Goal: Transaction & Acquisition: Purchase product/service

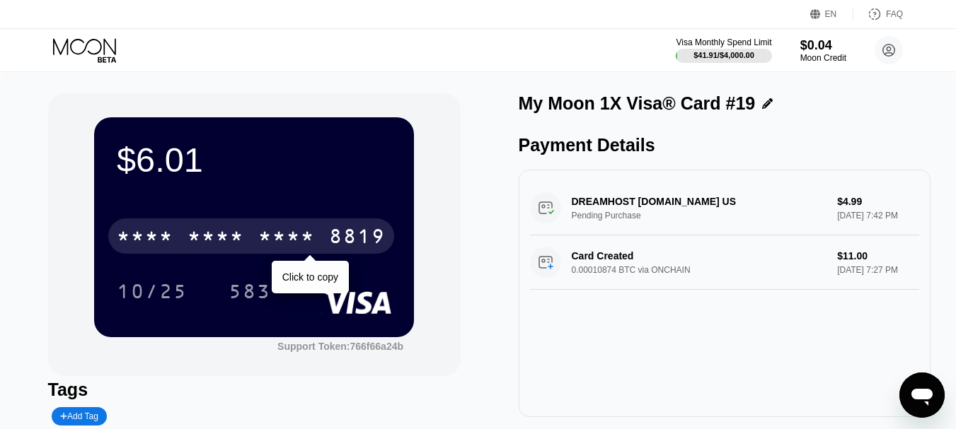
click at [209, 238] on div "* * * *" at bounding box center [216, 238] width 57 height 23
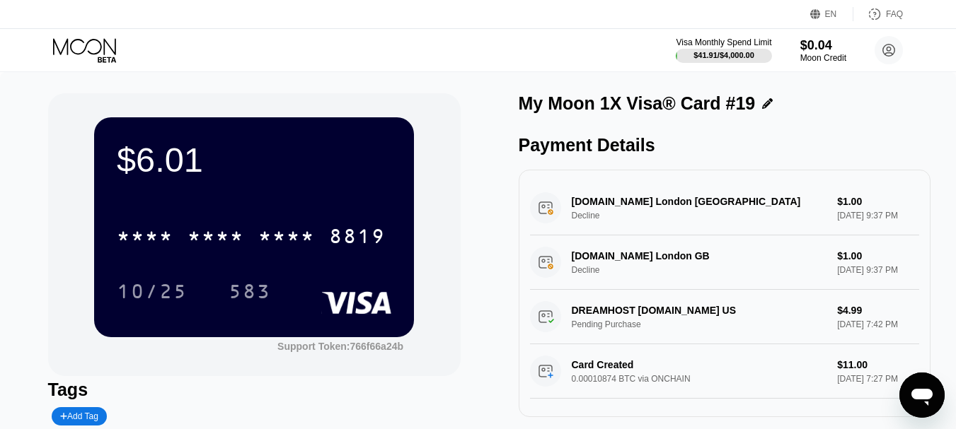
click at [81, 45] on icon at bounding box center [86, 50] width 66 height 25
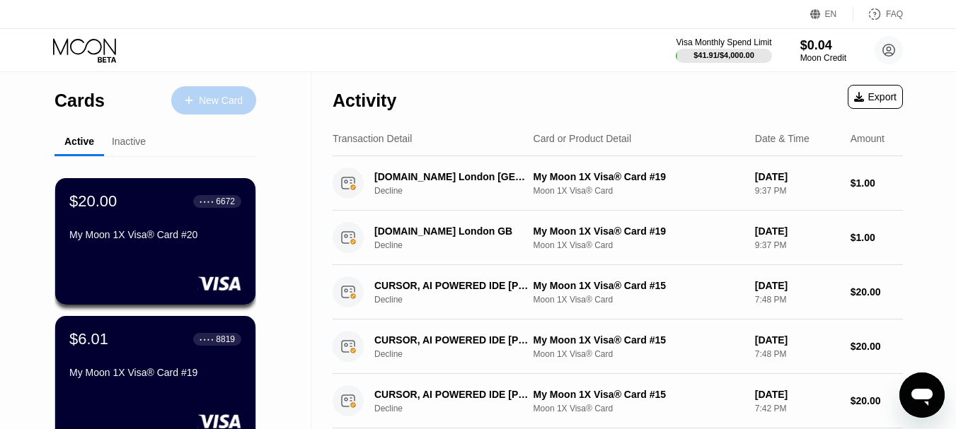
click at [216, 95] on div "New Card" at bounding box center [221, 101] width 44 height 12
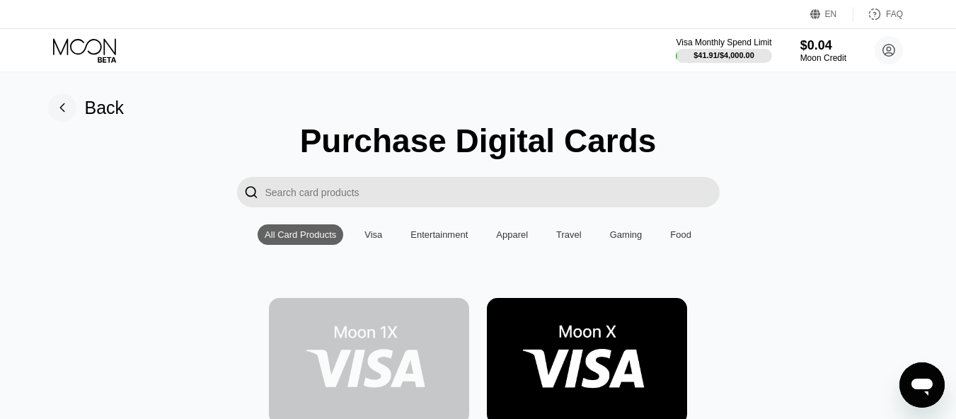
click at [362, 357] on img at bounding box center [369, 361] width 200 height 127
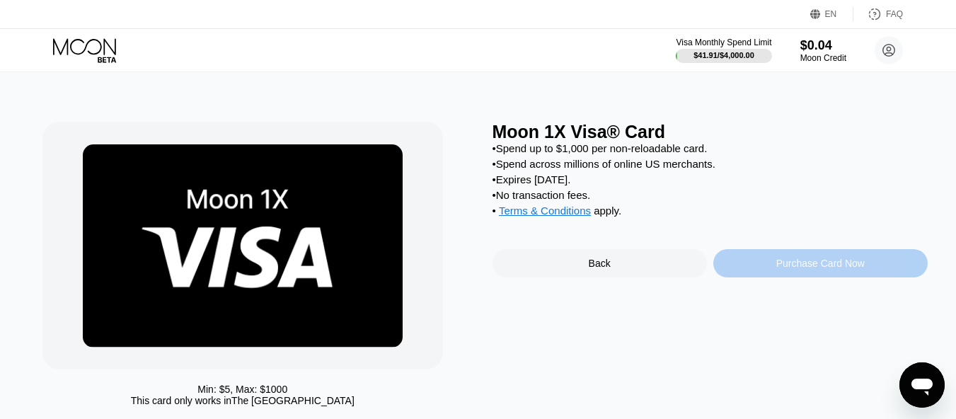
click at [790, 269] on div "Purchase Card Now" at bounding box center [820, 263] width 88 height 11
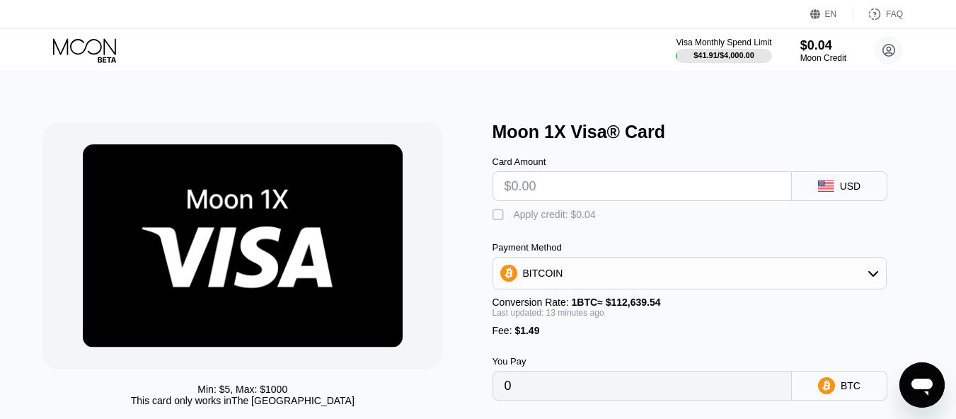
click at [514, 188] on input "text" at bounding box center [641, 186] width 275 height 28
type input "$11"
type input "0.00011106"
type input "$1"
type input "0.00002214"
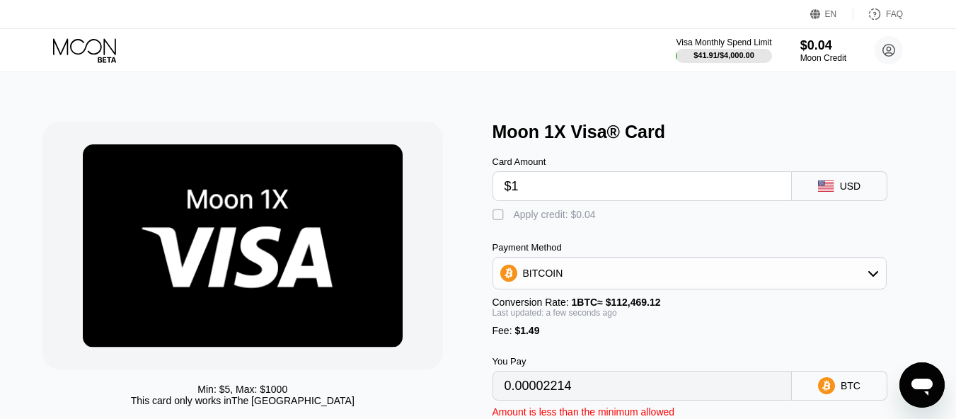
type input "$10"
type input "0.00010217"
type input "$10"
click at [690, 336] on div "Fee : $1.49" at bounding box center [689, 330] width 394 height 11
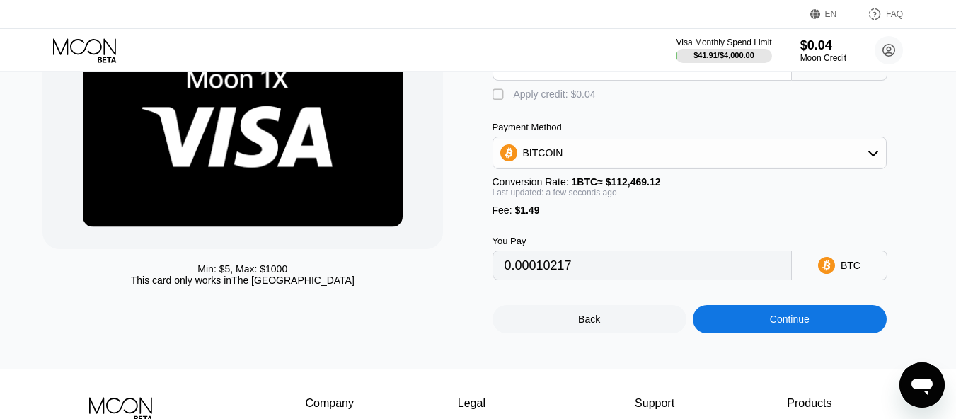
scroll to position [125, 0]
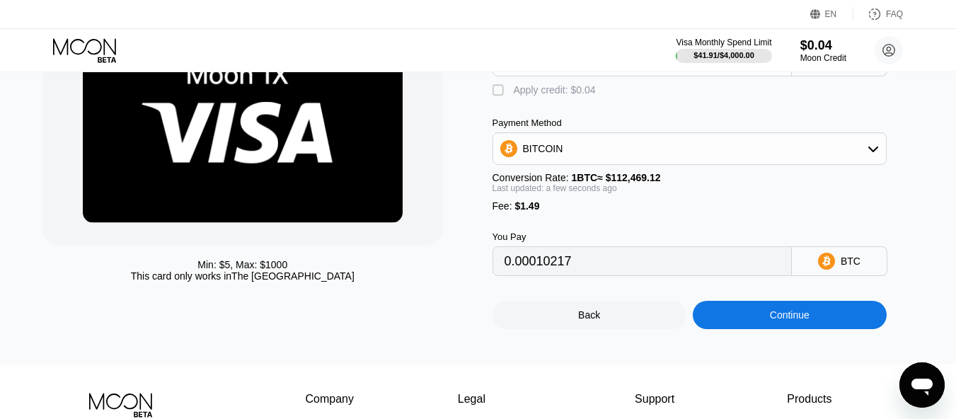
click at [497, 96] on div "" at bounding box center [499, 90] width 14 height 14
type input "0.00010181"
click at [795, 321] on div "Continue" at bounding box center [790, 314] width 40 height 11
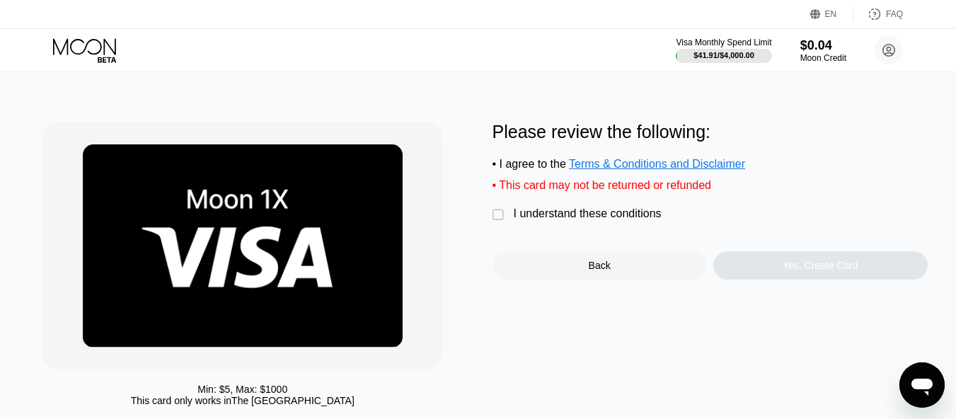
click at [498, 219] on div "" at bounding box center [499, 215] width 14 height 14
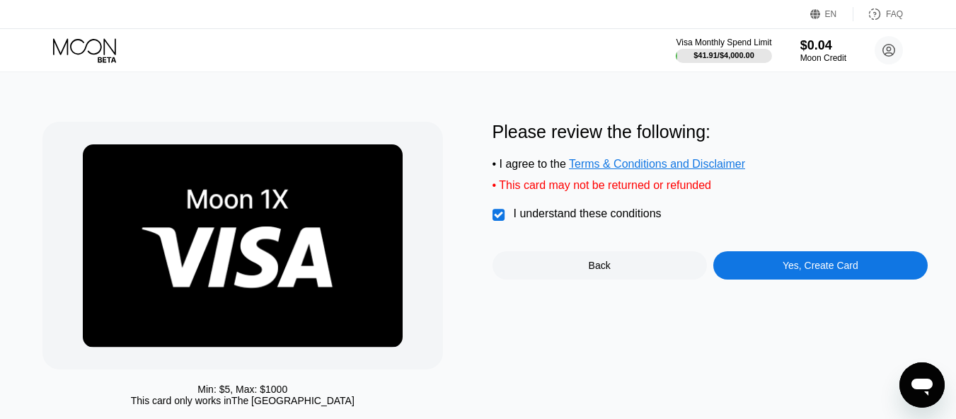
click at [839, 271] on div "Yes, Create Card" at bounding box center [821, 265] width 76 height 11
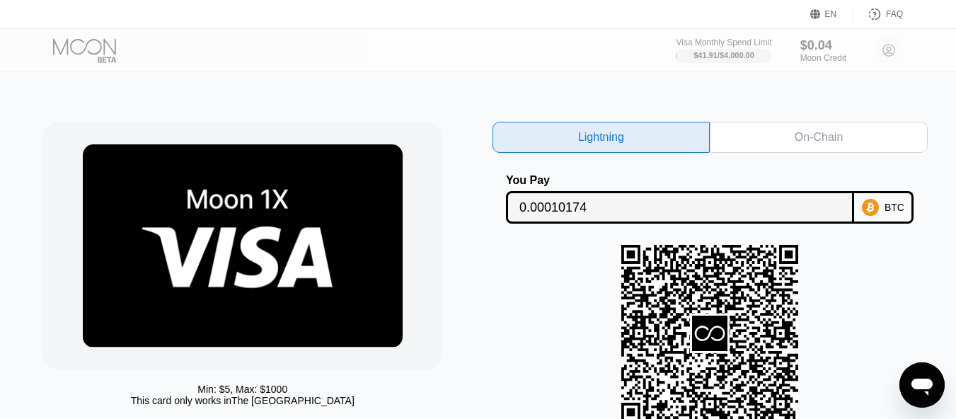
click at [816, 144] on div "On-Chain" at bounding box center [819, 137] width 48 height 14
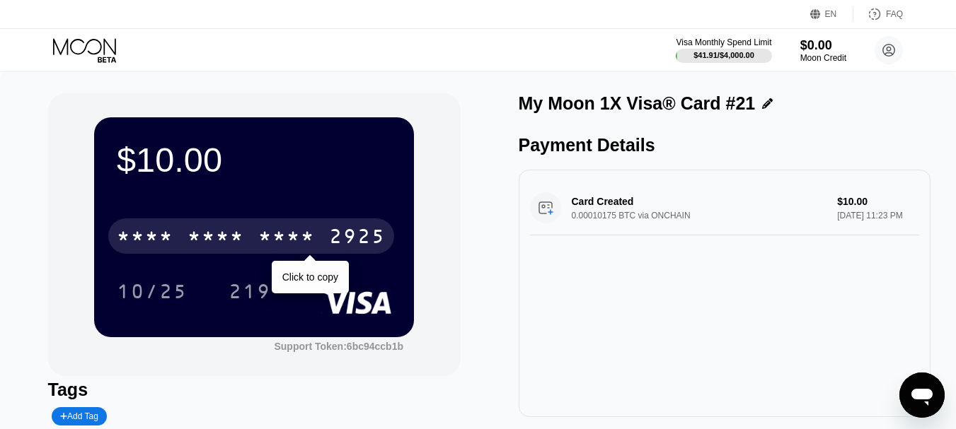
click at [222, 239] on div "* * * *" at bounding box center [216, 238] width 57 height 23
